Goal: Task Accomplishment & Management: Complete application form

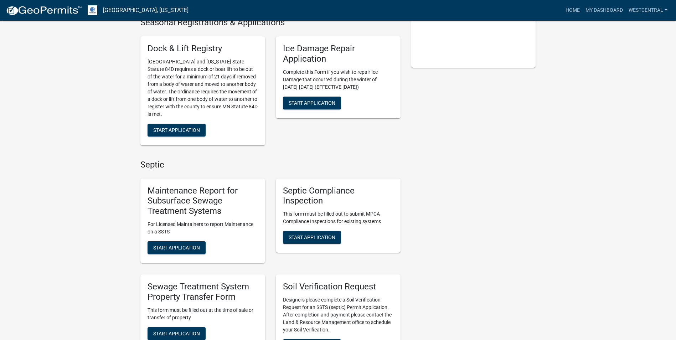
scroll to position [250, 0]
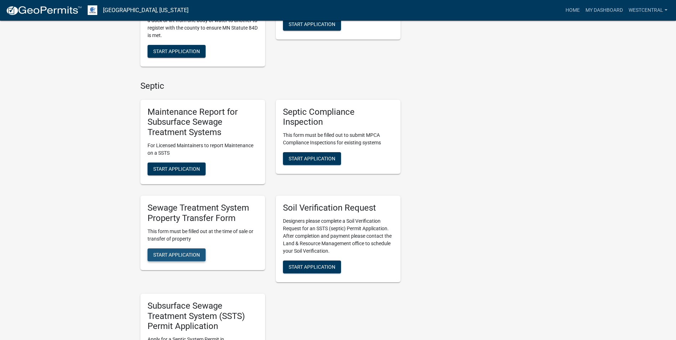
click at [194, 254] on span "Start Application" at bounding box center [176, 255] width 47 height 6
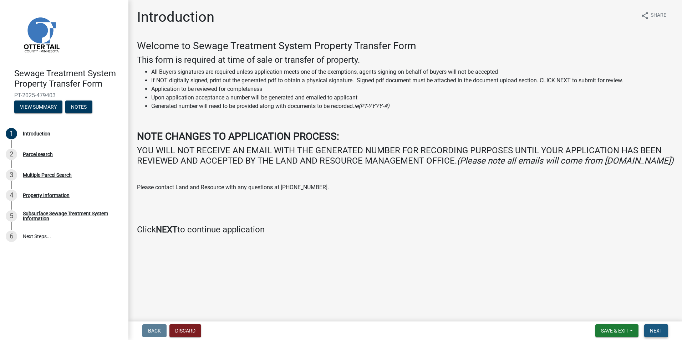
click at [662, 333] on span "Next" at bounding box center [656, 331] width 12 height 6
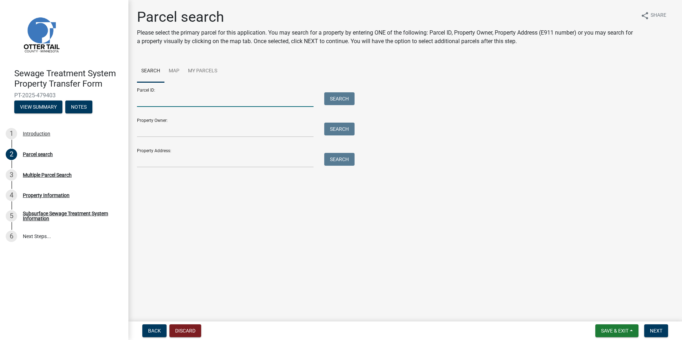
click at [142, 99] on input "Parcel ID:" at bounding box center [225, 99] width 177 height 15
type input "22000990323001"
click at [343, 99] on button "Search" at bounding box center [339, 98] width 30 height 13
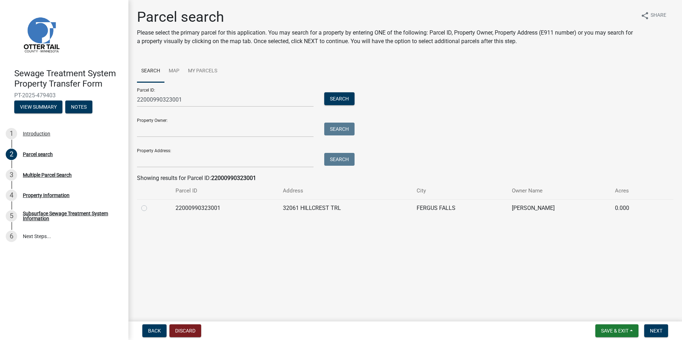
click at [150, 204] on label at bounding box center [150, 204] width 0 height 0
click at [150, 208] on input "radio" at bounding box center [152, 206] width 5 height 5
radio input "true"
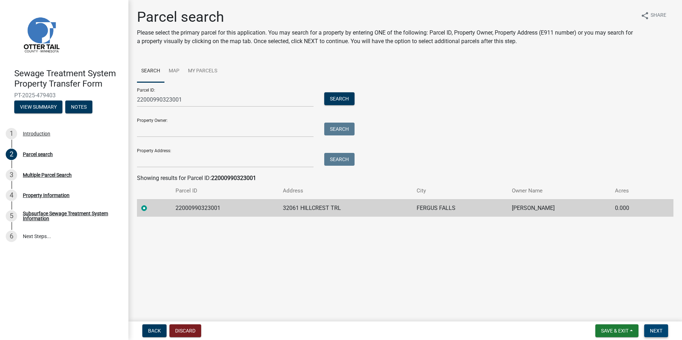
click at [660, 332] on span "Next" at bounding box center [656, 331] width 12 height 6
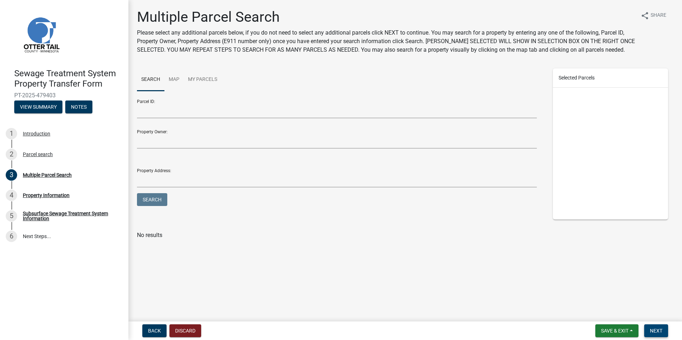
click at [657, 330] on span "Next" at bounding box center [656, 331] width 12 height 6
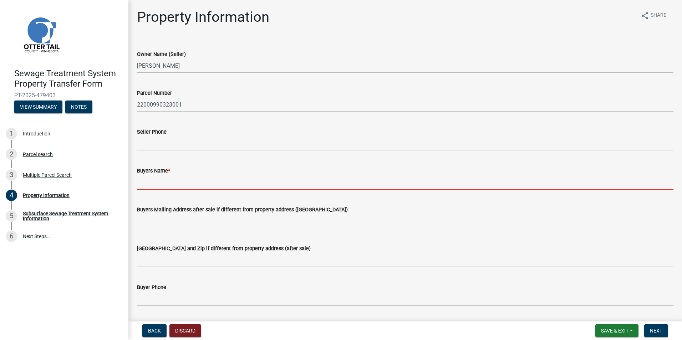
click at [149, 189] on input "Buyers Name *" at bounding box center [405, 182] width 536 height 15
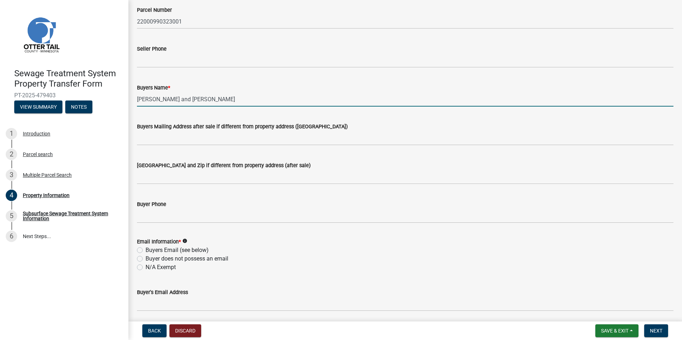
scroll to position [71, 0]
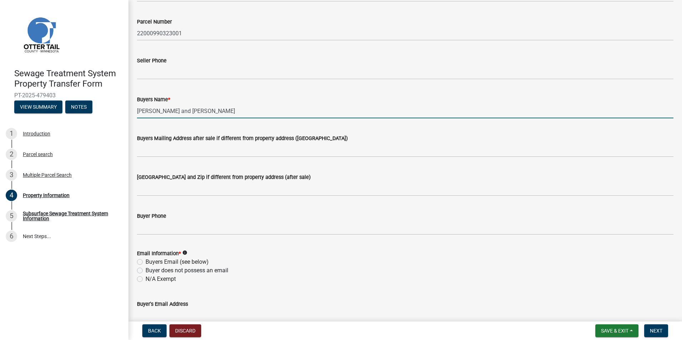
type input "[PERSON_NAME] and [PERSON_NAME]"
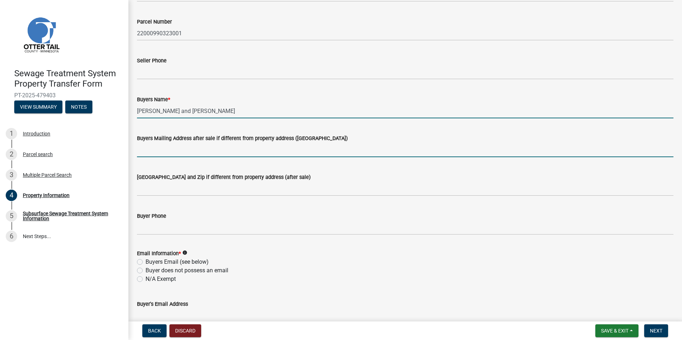
click at [144, 150] on input "Buyers Mailing Address after sale if different from property address ([GEOGRAPH…" at bounding box center [405, 150] width 536 height 15
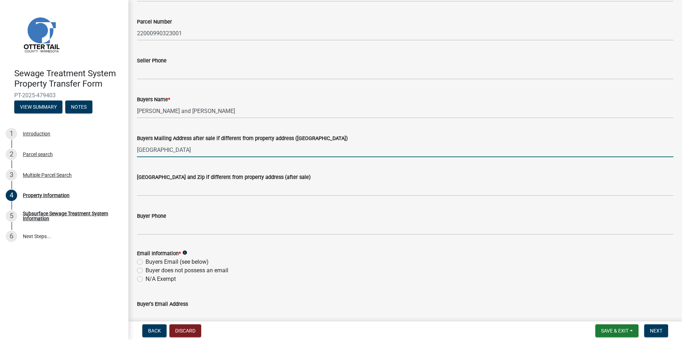
type input "[GEOGRAPHIC_DATA]"
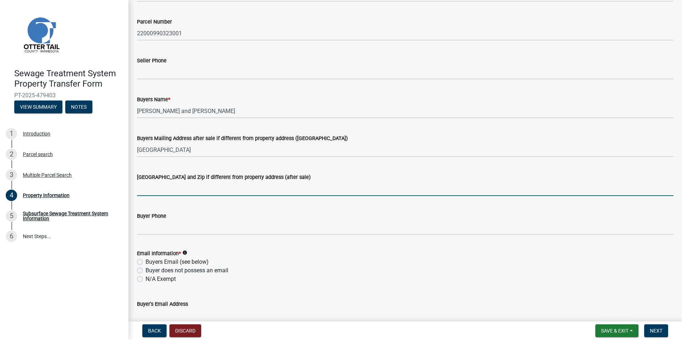
click at [145, 192] on input "[GEOGRAPHIC_DATA] and Zip if different from property address (after sale)" at bounding box center [405, 188] width 536 height 15
type input "[GEOGRAPHIC_DATA]"
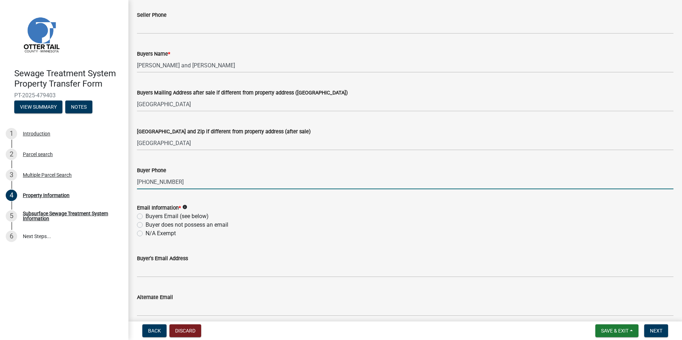
scroll to position [143, 0]
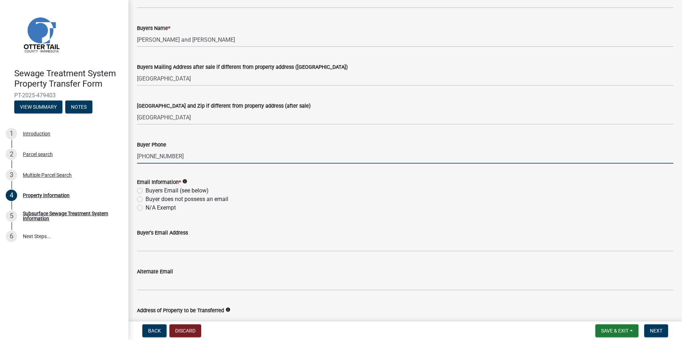
type input "[PHONE_NUMBER]"
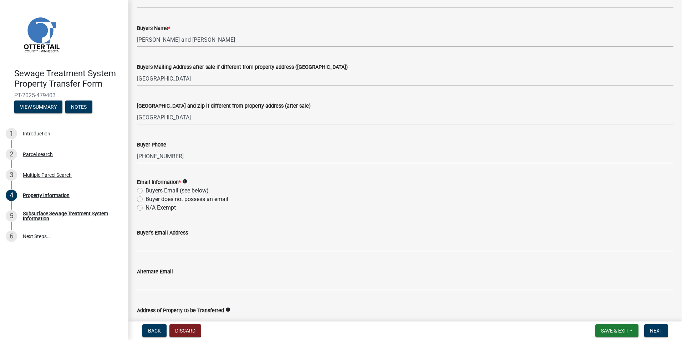
click at [145, 190] on label "Buyers Email (see below)" at bounding box center [176, 190] width 63 height 9
click at [145, 190] on input "Buyers Email (see below)" at bounding box center [147, 188] width 5 height 5
radio input "true"
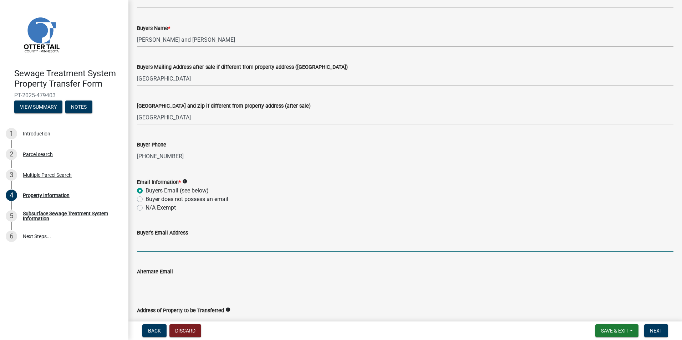
click at [141, 244] on input "Buyer's Email Address" at bounding box center [405, 244] width 536 height 15
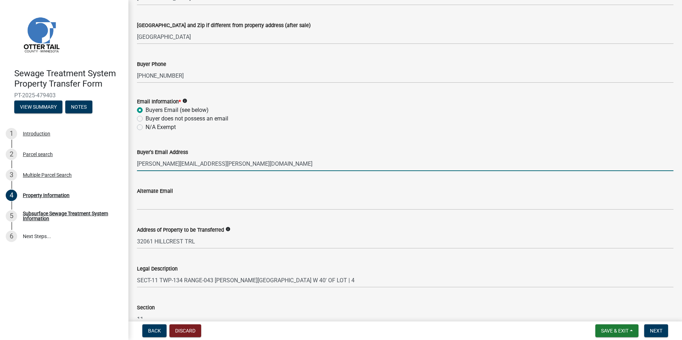
scroll to position [268, 0]
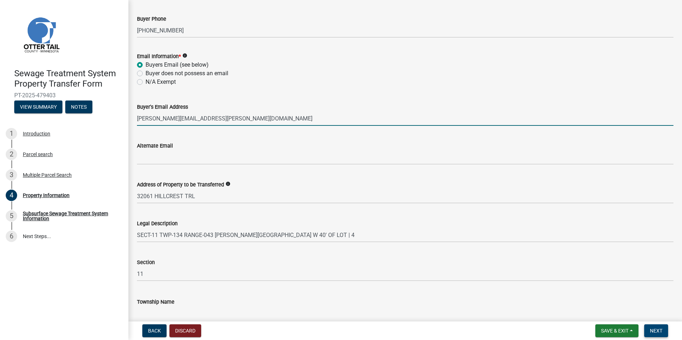
type input "[PERSON_NAME][EMAIL_ADDRESS][PERSON_NAME][DOMAIN_NAME]"
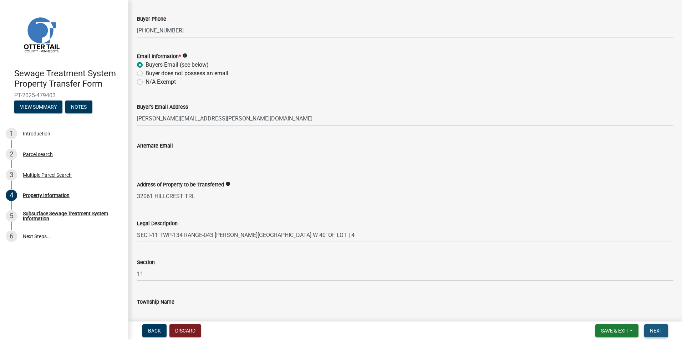
click at [654, 331] on span "Next" at bounding box center [656, 331] width 12 height 6
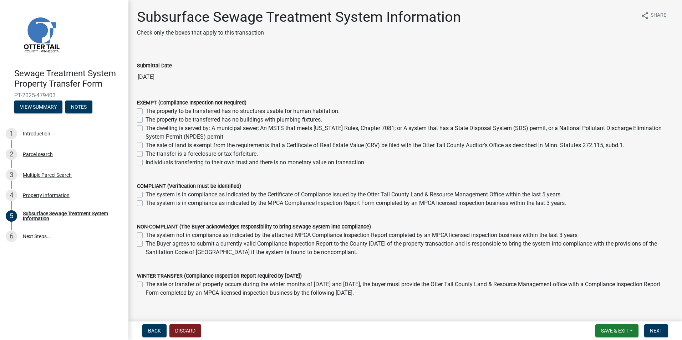
click at [145, 204] on label "The system is in compliance as indicated by the MPCA Compliance Inspection Repo…" at bounding box center [355, 203] width 420 height 9
click at [145, 204] on input "The system is in compliance as indicated by the MPCA Compliance Inspection Repo…" at bounding box center [147, 201] width 5 height 5
checkbox input "true"
checkbox input "false"
checkbox input "true"
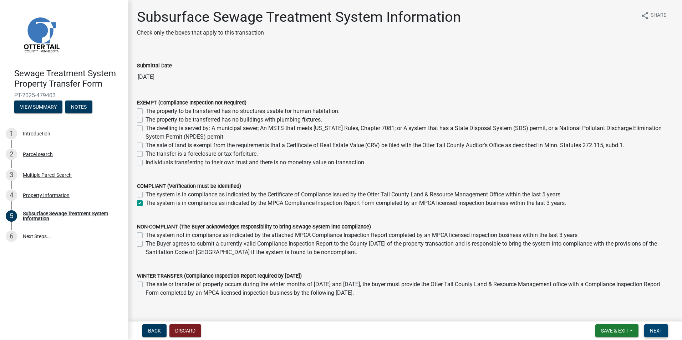
click at [655, 333] on span "Next" at bounding box center [656, 331] width 12 height 6
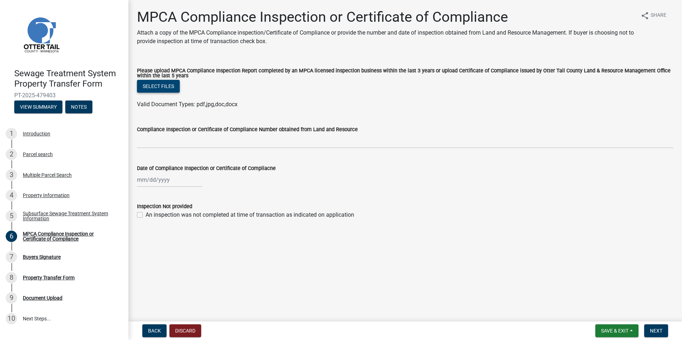
click at [157, 88] on button "Select files" at bounding box center [158, 86] width 43 height 13
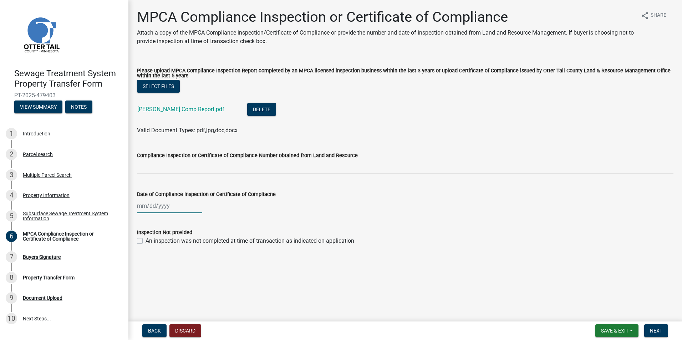
click at [145, 210] on div at bounding box center [169, 206] width 65 height 15
select select "9"
select select "2025"
click at [142, 221] on span "Previous month" at bounding box center [144, 220] width 5 height 5
select select "8"
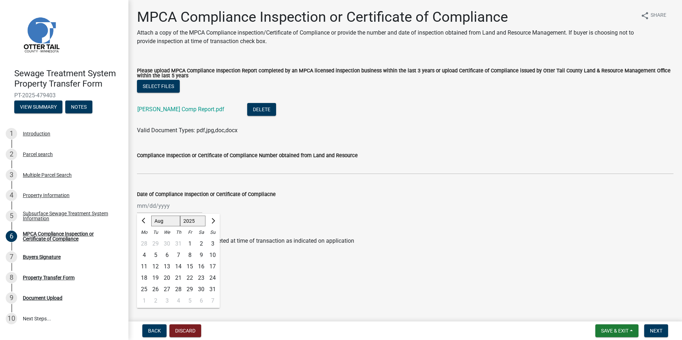
click at [157, 290] on div "26" at bounding box center [155, 289] width 11 height 11
type input "[DATE]"
click at [659, 333] on span "Next" at bounding box center [656, 331] width 12 height 6
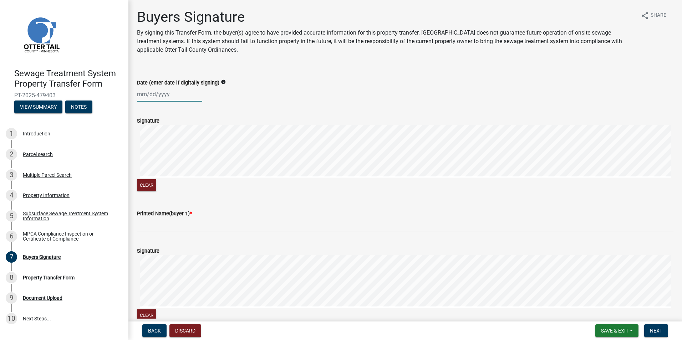
click at [140, 94] on div at bounding box center [169, 94] width 65 height 15
select select "9"
select select "2025"
click at [191, 154] on div "19" at bounding box center [189, 154] width 11 height 11
type input "[DATE]"
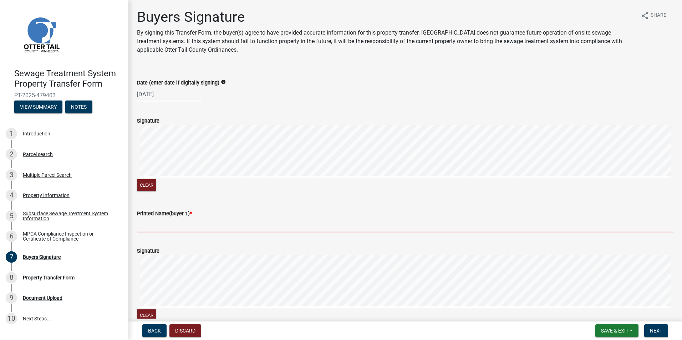
click at [144, 225] on input "Printed Name(buyer 1) *" at bounding box center [405, 225] width 536 height 15
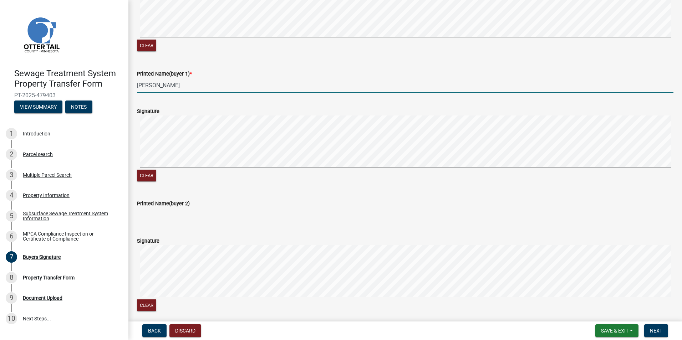
scroll to position [143, 0]
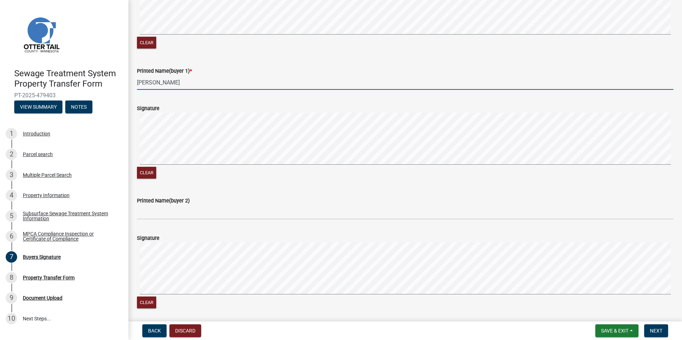
type input "[PERSON_NAME]"
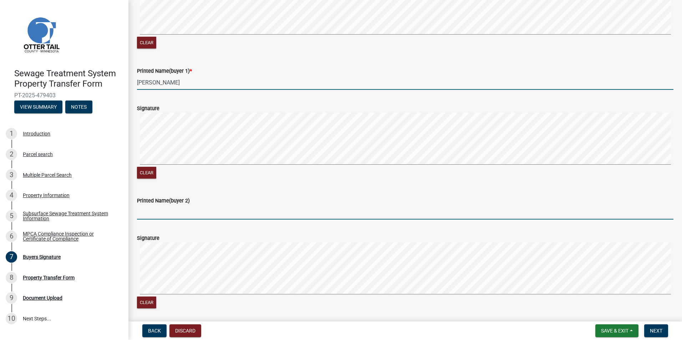
click at [147, 214] on input "Printed Name(buyer 2)" at bounding box center [405, 212] width 536 height 15
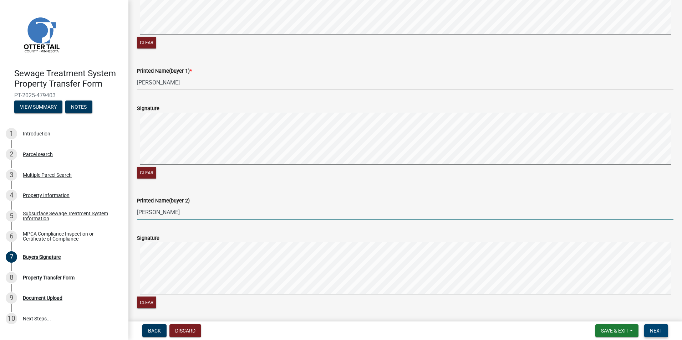
type input "[PERSON_NAME]"
click at [659, 332] on span "Next" at bounding box center [656, 331] width 12 height 6
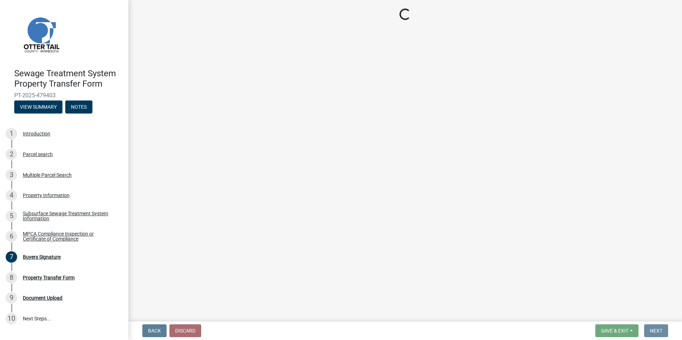
scroll to position [0, 0]
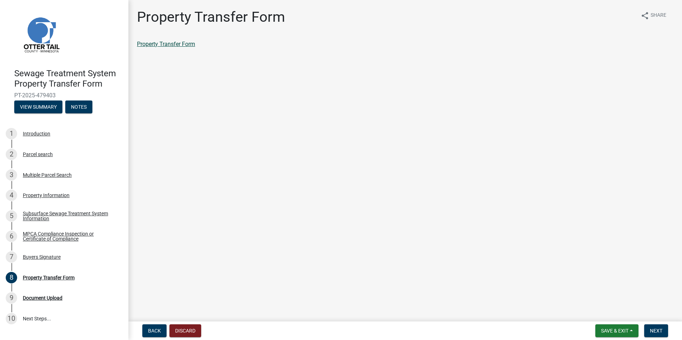
click at [172, 44] on link "Property Transfer Form" at bounding box center [166, 44] width 58 height 7
